Goal: Task Accomplishment & Management: Use online tool/utility

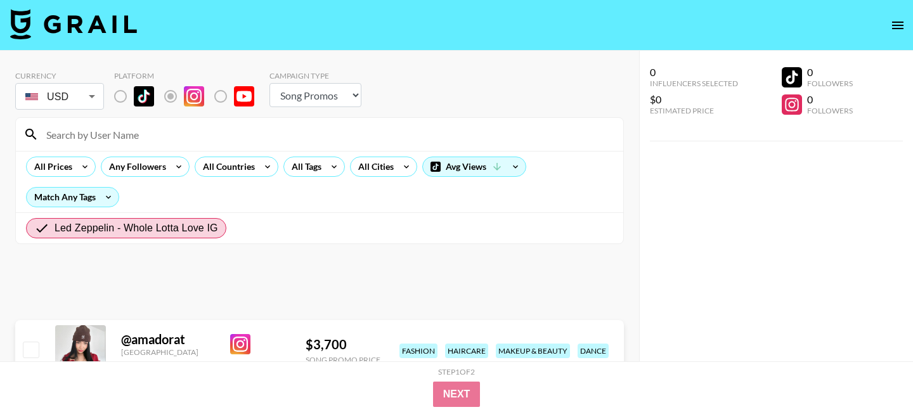
select select "Song"
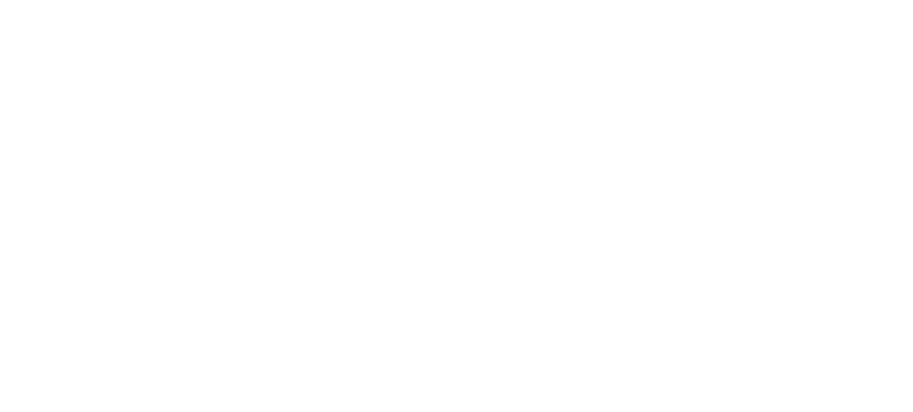
select select "Song"
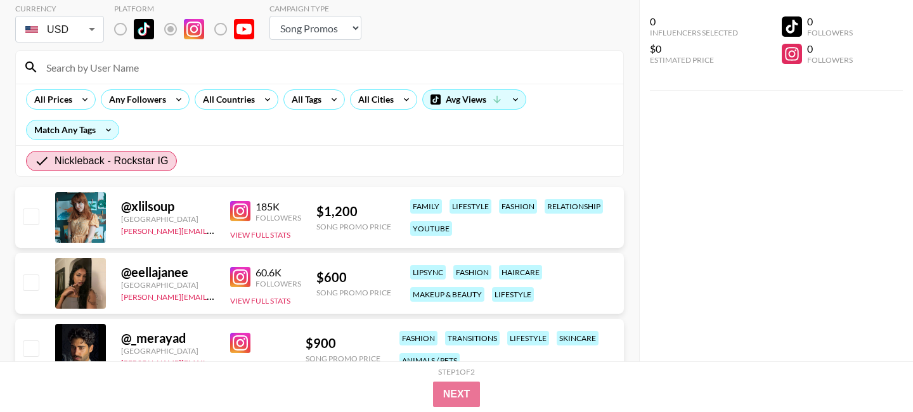
scroll to position [131, 0]
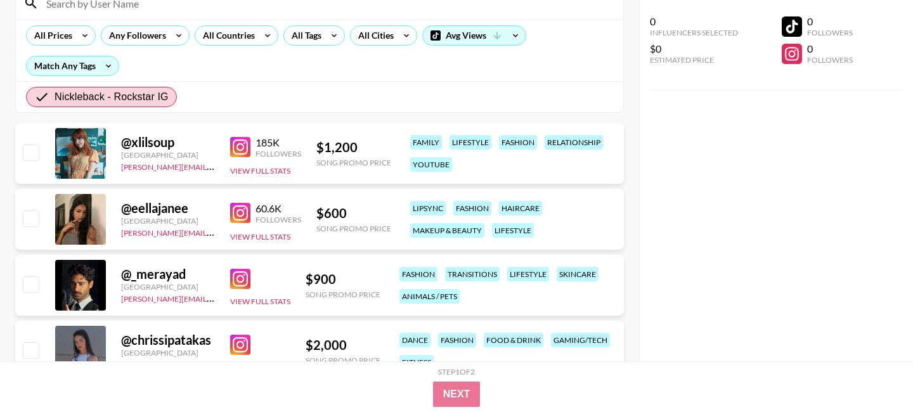
click at [36, 157] on input "checkbox" at bounding box center [30, 152] width 15 height 15
checkbox input "true"
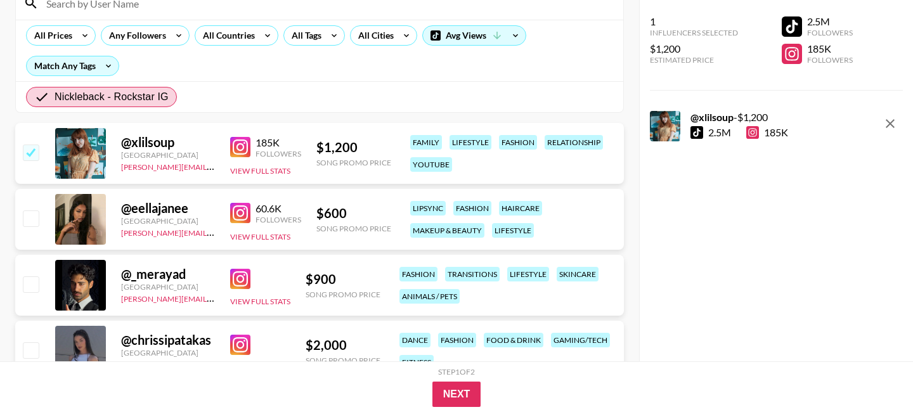
click at [32, 219] on input "checkbox" at bounding box center [30, 218] width 15 height 15
checkbox input "true"
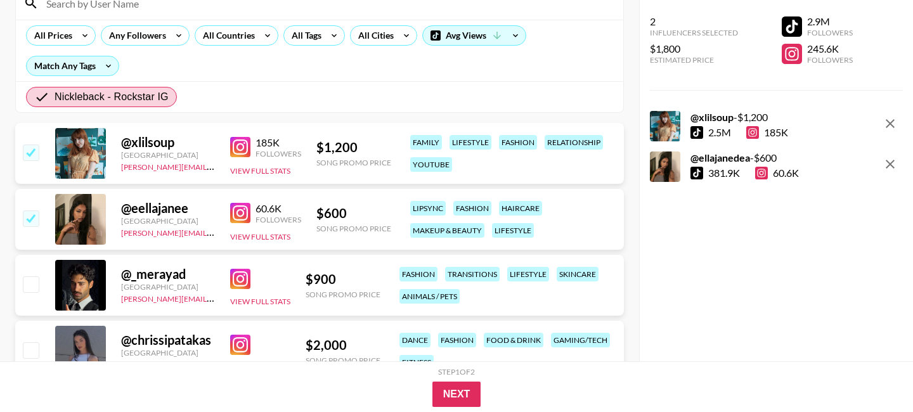
scroll to position [263, 0]
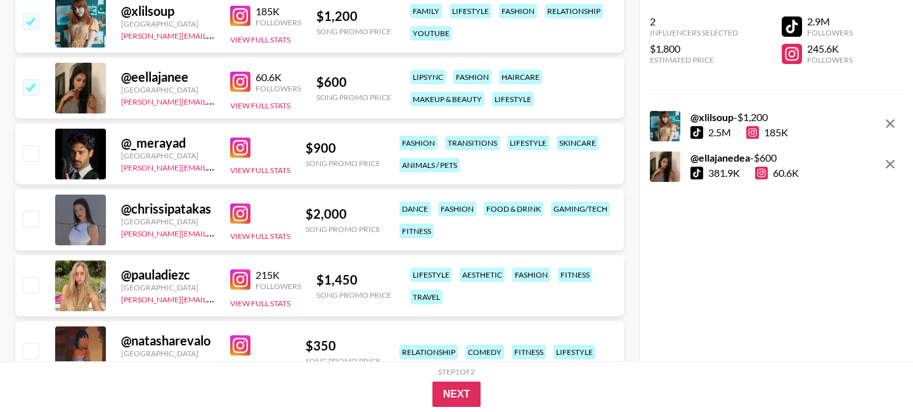
click at [30, 219] on input "checkbox" at bounding box center [30, 218] width 15 height 15
checkbox input "true"
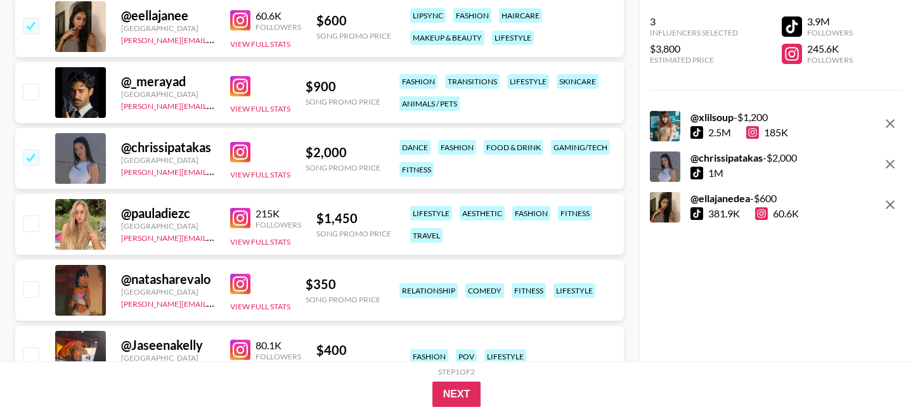
click at [30, 224] on input "checkbox" at bounding box center [30, 223] width 15 height 15
checkbox input "true"
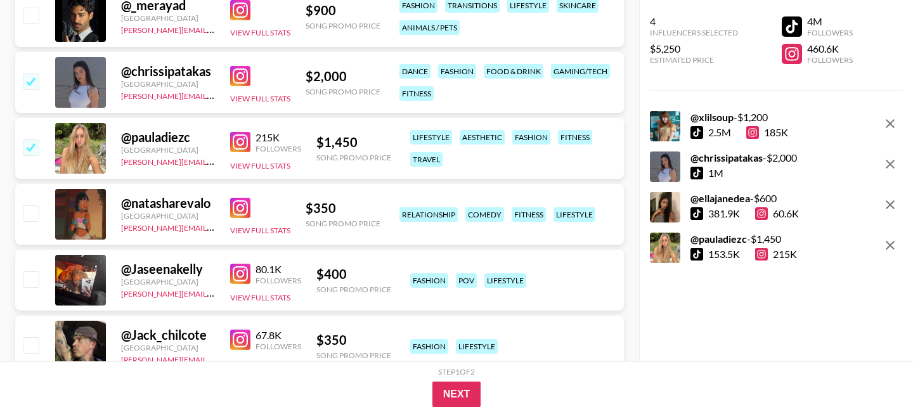
scroll to position [402, 0]
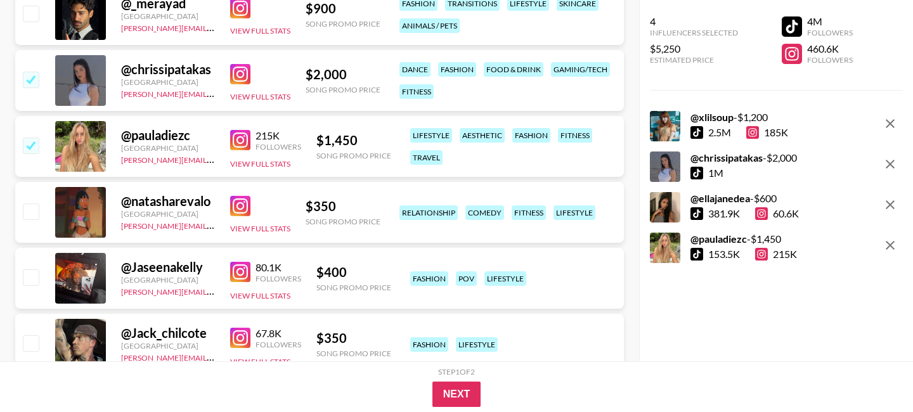
click at [36, 274] on input "checkbox" at bounding box center [30, 277] width 15 height 15
checkbox input "true"
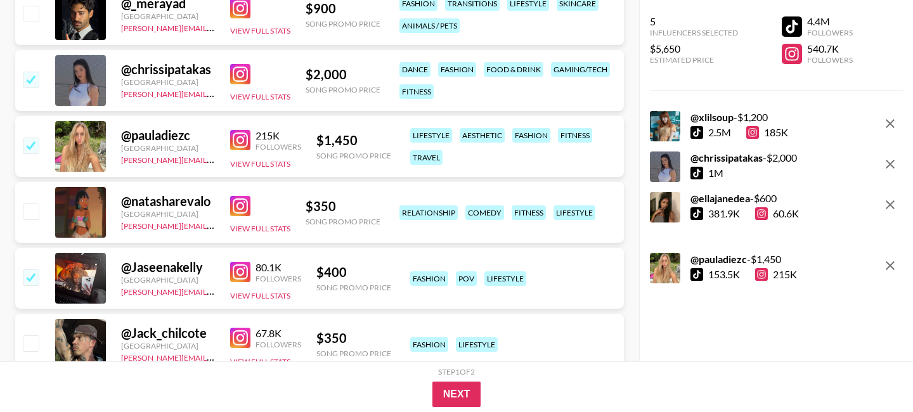
scroll to position [451, 0]
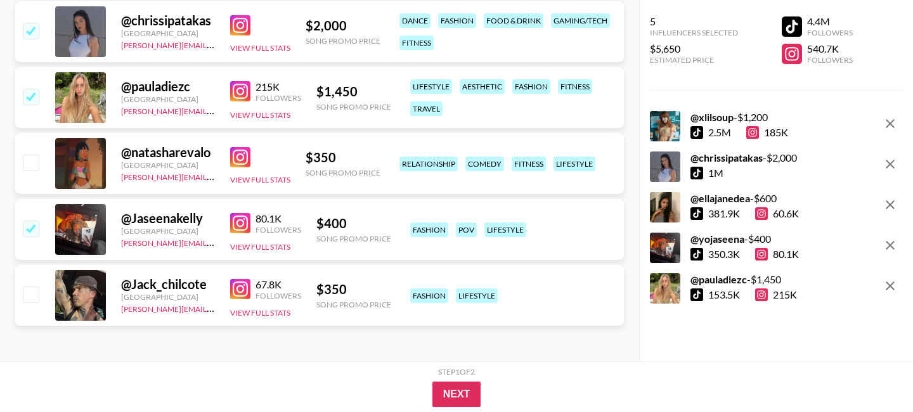
click at [33, 300] on input "checkbox" at bounding box center [30, 294] width 15 height 15
checkbox input "true"
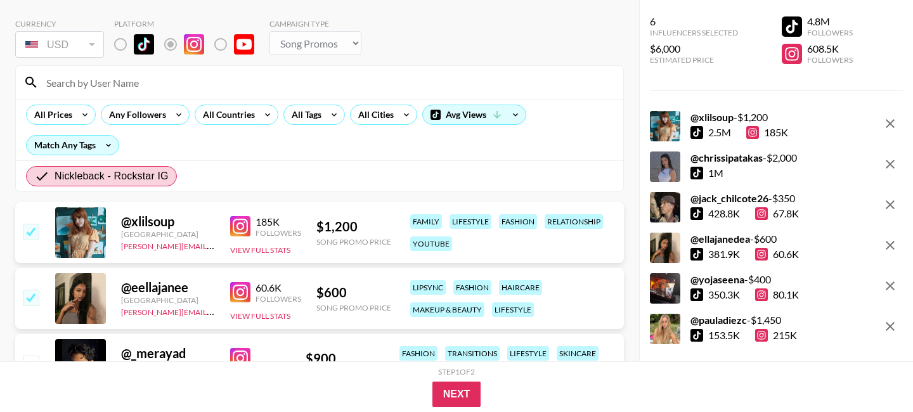
scroll to position [0, 0]
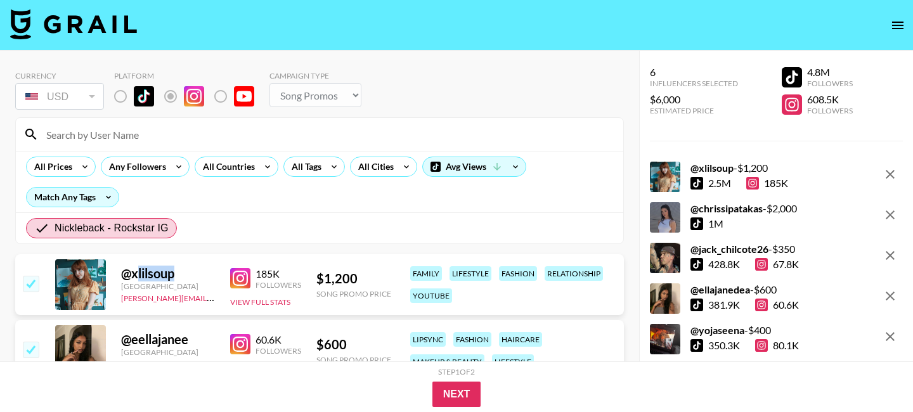
drag, startPoint x: 179, startPoint y: 275, endPoint x: 136, endPoint y: 275, distance: 43.1
click at [136, 275] on div "@ xlilsoup" at bounding box center [168, 274] width 94 height 16
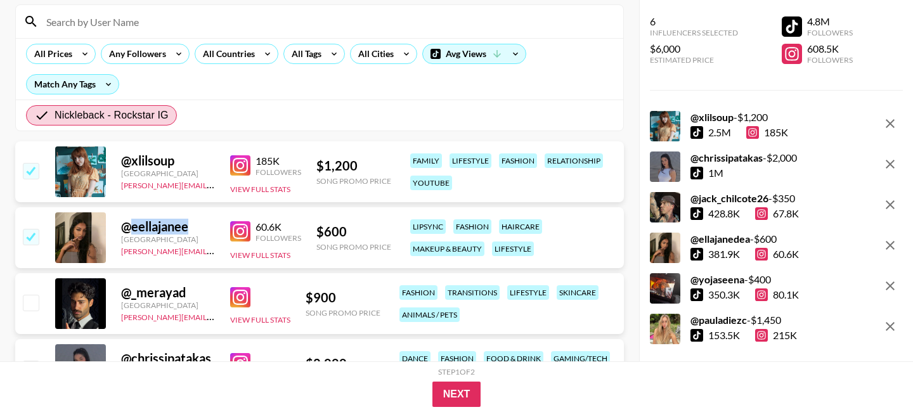
drag, startPoint x: 191, startPoint y: 229, endPoint x: 134, endPoint y: 228, distance: 57.1
click at [134, 228] on div "@ eellajanee" at bounding box center [168, 227] width 94 height 16
copy div "eellajanee"
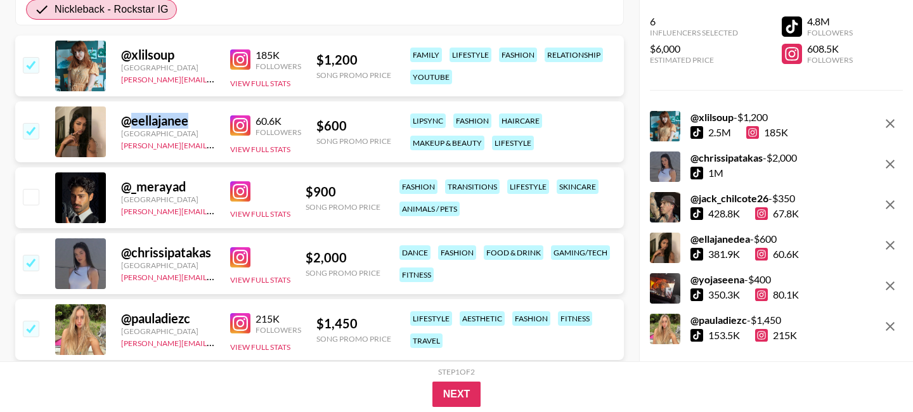
scroll to position [232, 0]
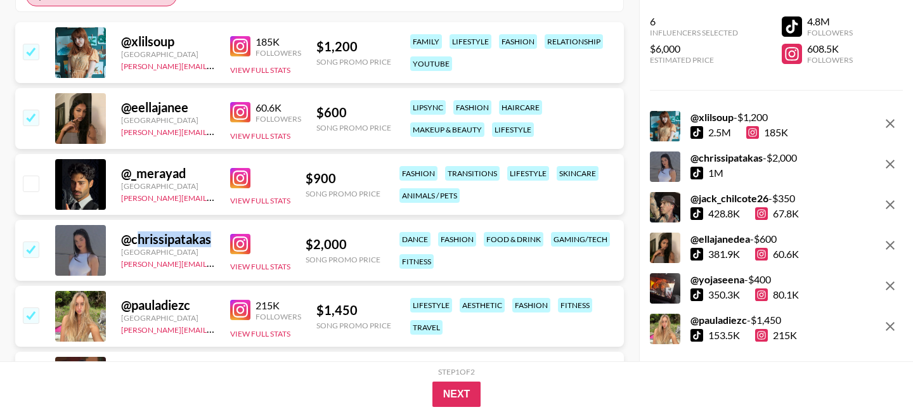
drag, startPoint x: 216, startPoint y: 241, endPoint x: 134, endPoint y: 241, distance: 81.8
click at [134, 241] on div "@ chrissipatakas Germany joseph@grail-talent.com View Full Stats $ 2,000 Song P…" at bounding box center [319, 250] width 609 height 61
drag, startPoint x: 192, startPoint y: 174, endPoint x: 134, endPoint y: 176, distance: 57.1
click at [134, 176] on div "@ _merayad" at bounding box center [168, 174] width 94 height 16
copy div "merayad"
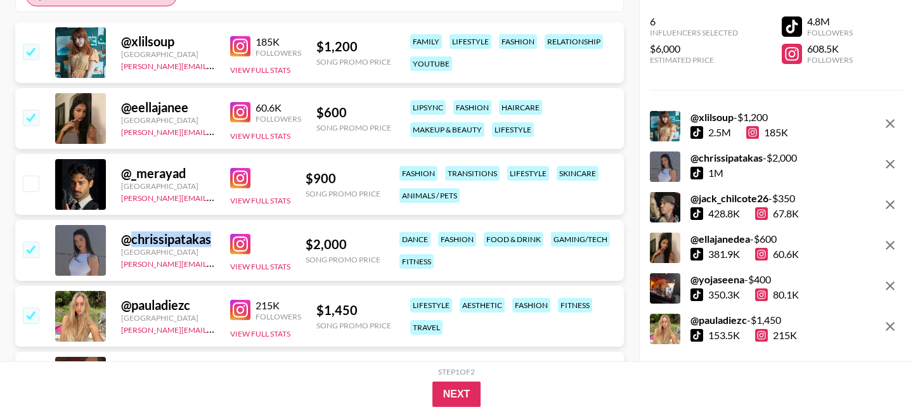
drag, startPoint x: 218, startPoint y: 241, endPoint x: 129, endPoint y: 240, distance: 88.2
click at [129, 240] on div "@ chrissipatakas Germany joseph@grail-talent.com View Full Stats $ 2,000 Song P…" at bounding box center [319, 250] width 609 height 61
copy div "chrissipatakas"
click at [36, 249] on input "checkbox" at bounding box center [30, 249] width 15 height 15
checkbox input "false"
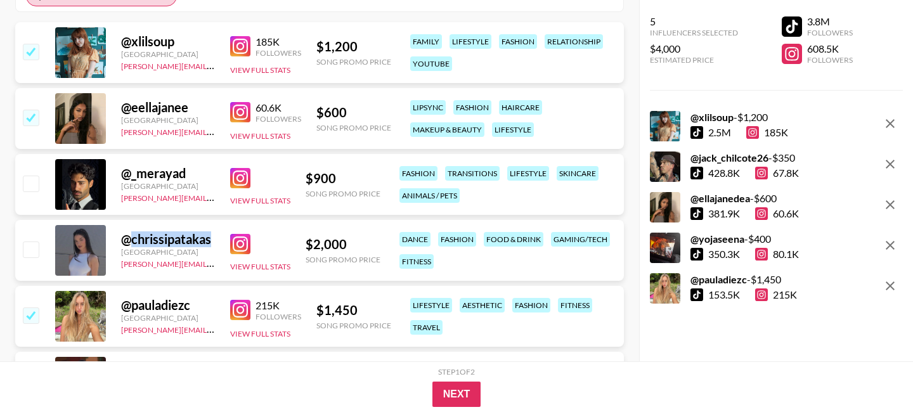
click at [235, 243] on img at bounding box center [240, 244] width 20 height 20
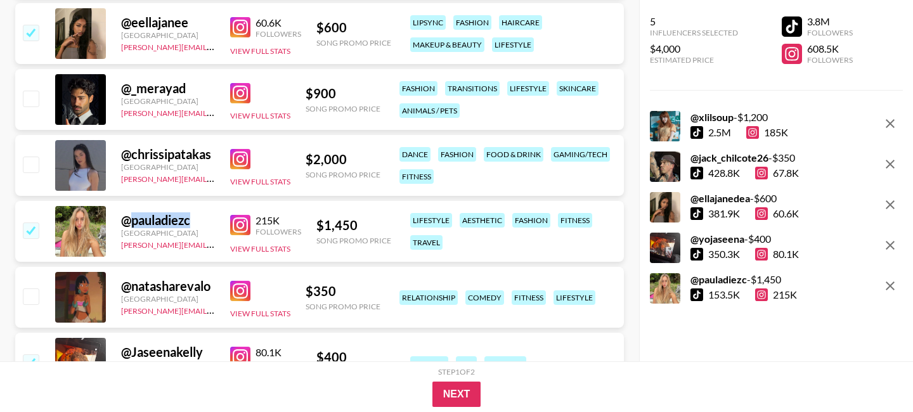
drag, startPoint x: 196, startPoint y: 223, endPoint x: 131, endPoint y: 222, distance: 64.7
click at [131, 222] on div "@ pauladiezc" at bounding box center [168, 220] width 94 height 16
copy div "pauladiezc"
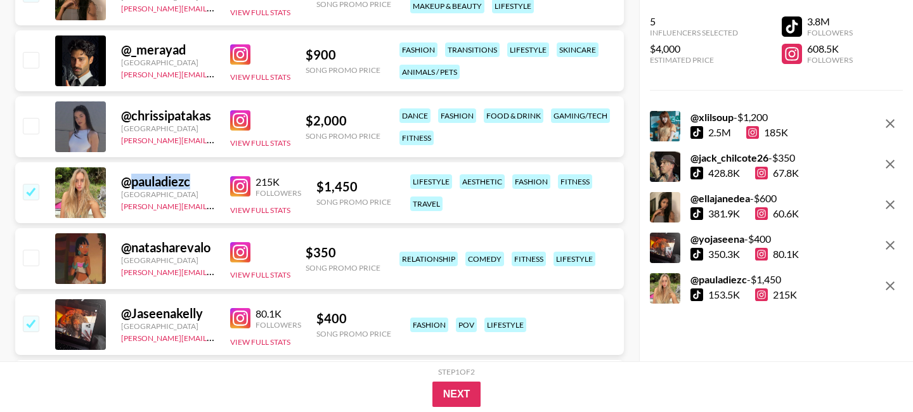
scroll to position [358, 0]
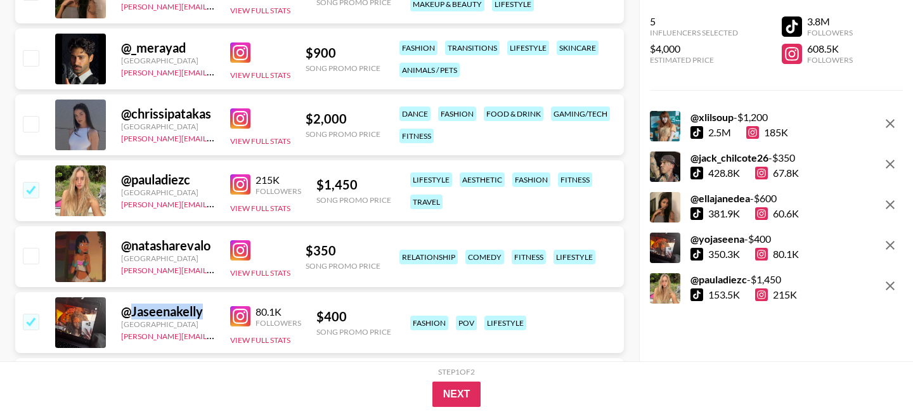
drag, startPoint x: 218, startPoint y: 312, endPoint x: 132, endPoint y: 311, distance: 85.6
click at [132, 312] on div "@ Jaseenakelly Germany phuong.linh.nhu@grail-talent.com 80.1K Followers View Fu…" at bounding box center [319, 322] width 609 height 61
copy div "Jaseenakelly"
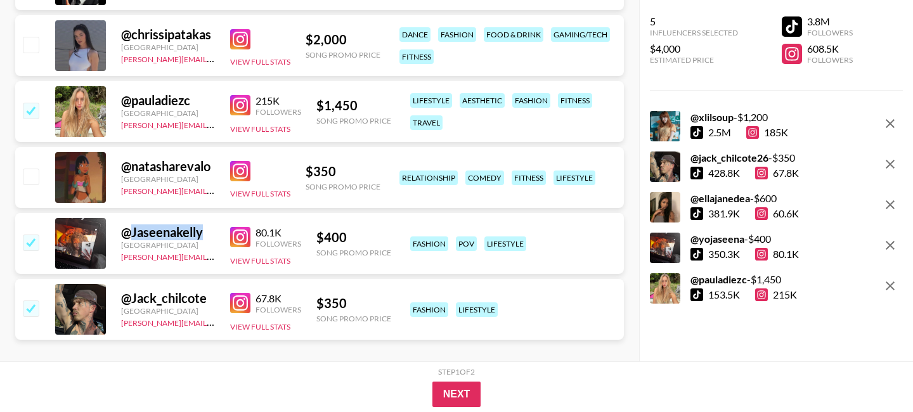
scroll to position [451, 0]
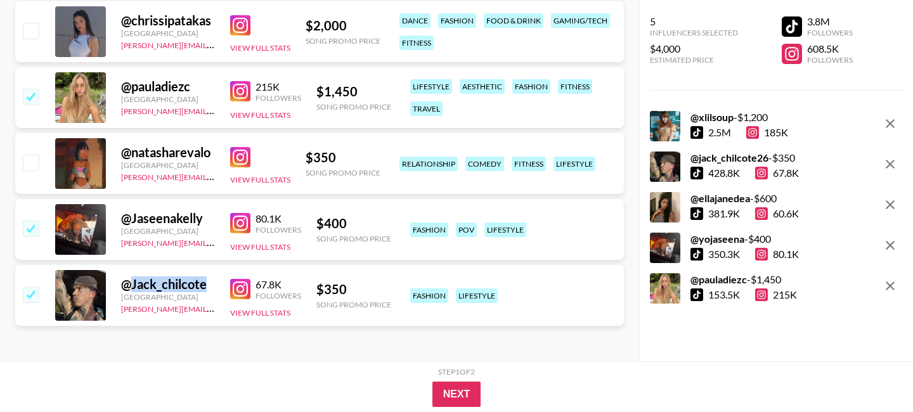
drag, startPoint x: 211, startPoint y: 285, endPoint x: 131, endPoint y: 285, distance: 79.9
click at [131, 285] on div "@ Jack_chilcote" at bounding box center [168, 285] width 94 height 16
copy div "Jack_chilcote"
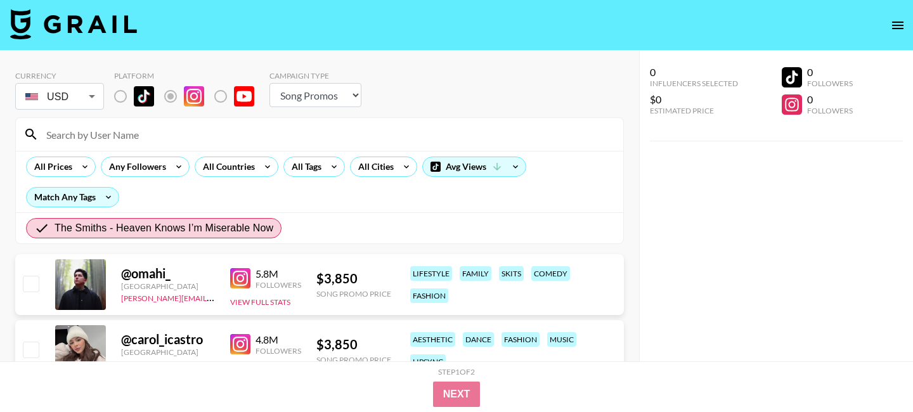
select select "Song"
